Goal: Find specific page/section: Find specific page/section

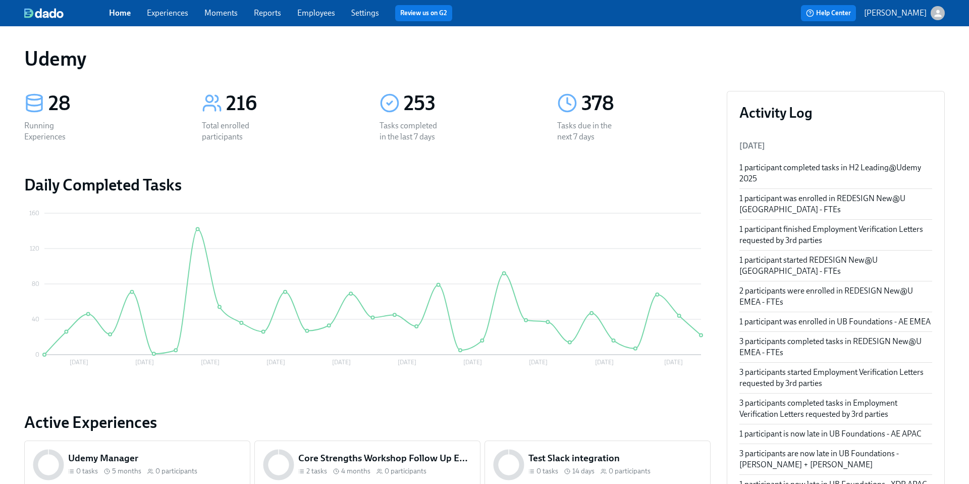
click at [161, 14] on link "Experiences" at bounding box center [167, 13] width 41 height 10
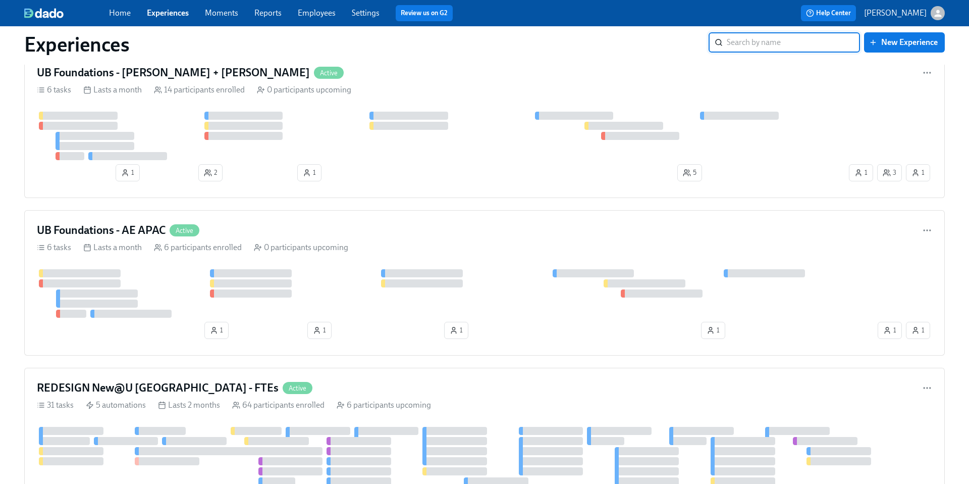
scroll to position [578, 0]
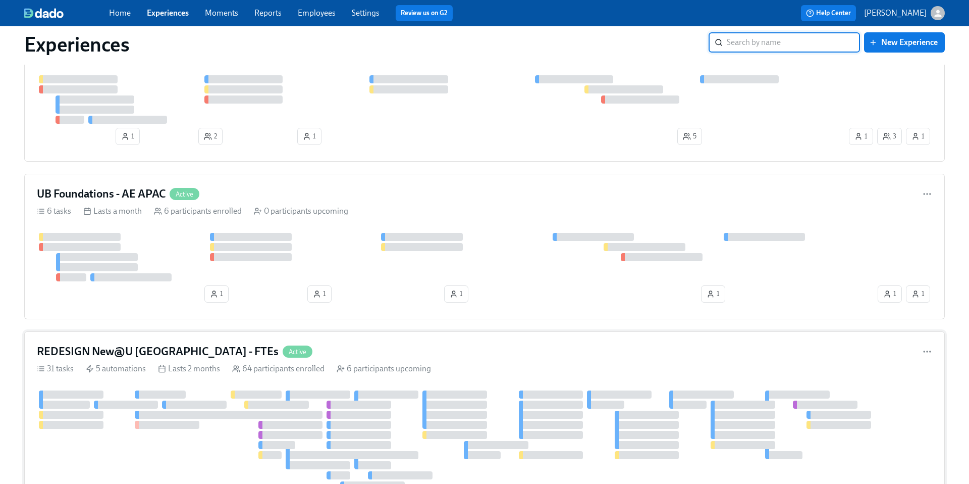
click at [146, 345] on h4 "REDESIGN New@U [GEOGRAPHIC_DATA] - FTEs" at bounding box center [158, 351] width 242 height 15
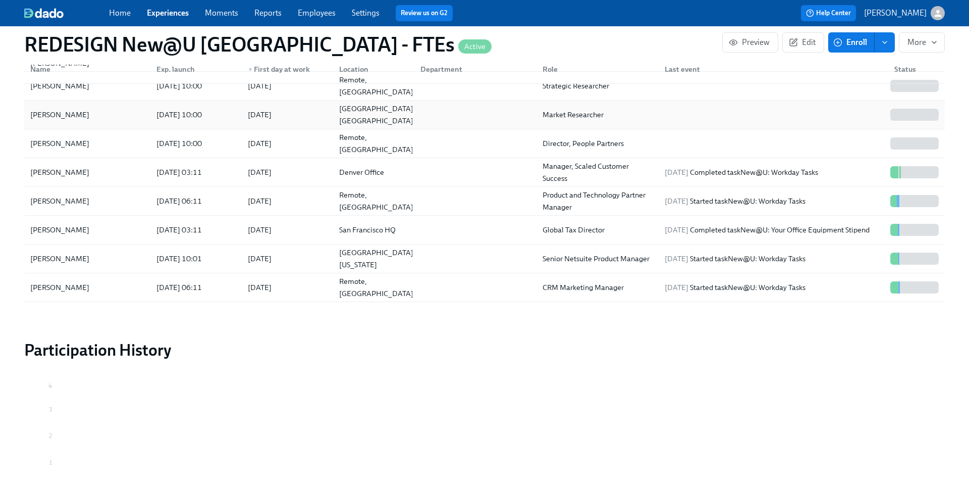
scroll to position [130, 0]
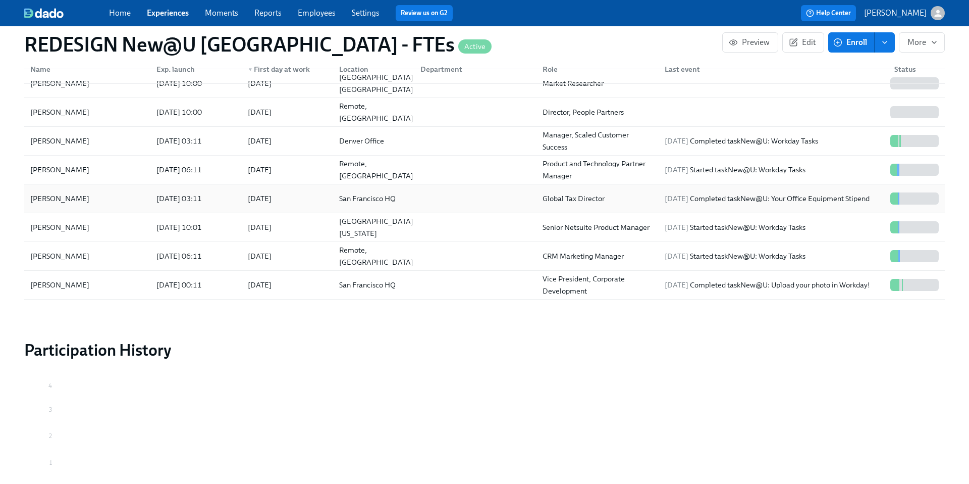
click at [50, 198] on div "[PERSON_NAME]" at bounding box center [59, 198] width 67 height 12
